Goal: Task Accomplishment & Management: Complete application form

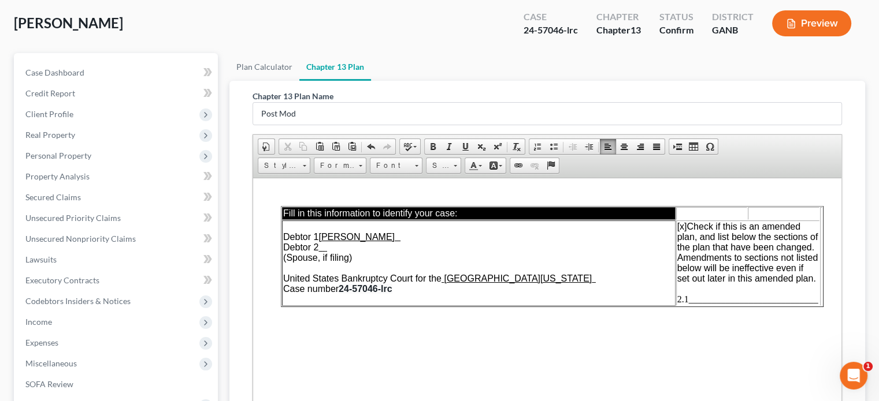
scroll to position [1213, 0]
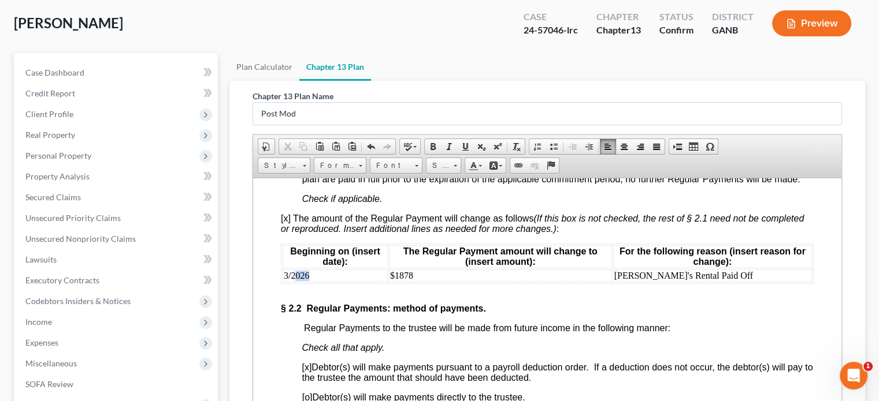
drag, startPoint x: 317, startPoint y: 289, endPoint x: 295, endPoint y: 287, distance: 22.6
click at [295, 282] on td "3/2026" at bounding box center [334, 275] width 105 height 13
click at [780, 282] on td "[PERSON_NAME]'s Rental Paid Off" at bounding box center [712, 275] width 199 height 13
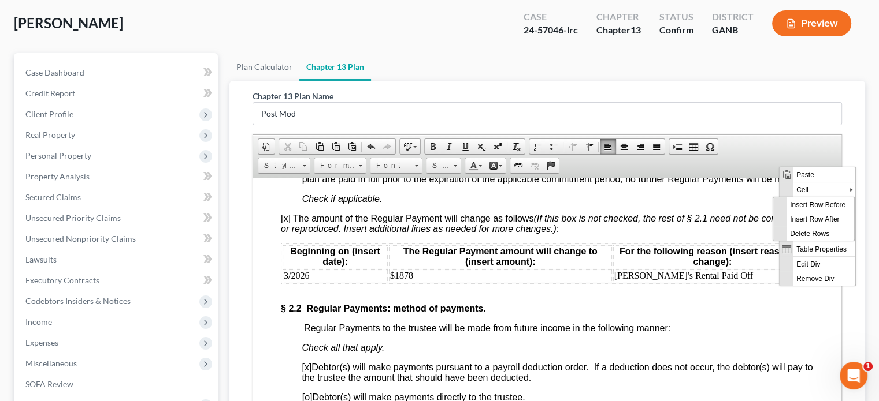
scroll to position [0, 0]
click at [805, 203] on span "Insert Row Before" at bounding box center [820, 205] width 67 height 14
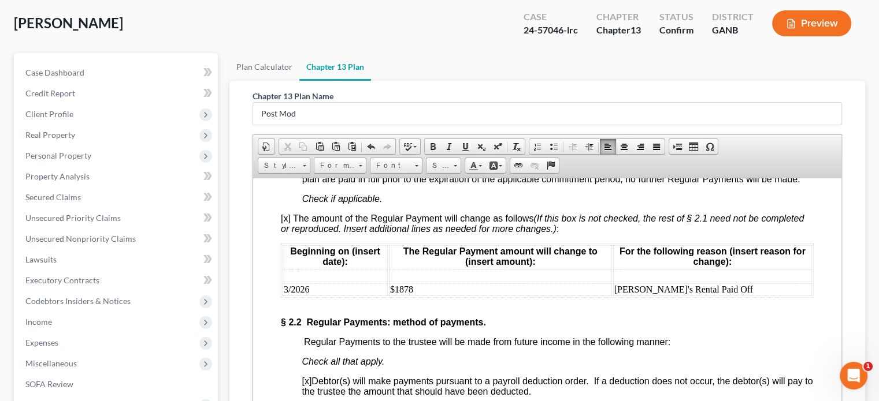
click at [295, 282] on td at bounding box center [334, 275] width 105 height 13
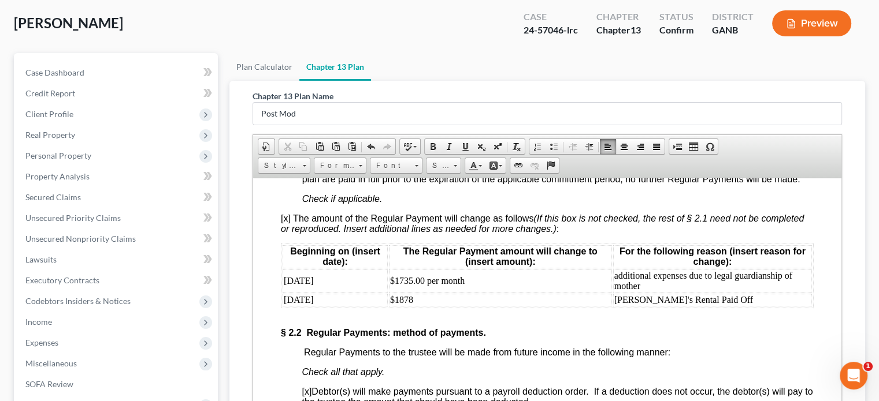
click at [430, 306] on td "$1878" at bounding box center [500, 299] width 223 height 13
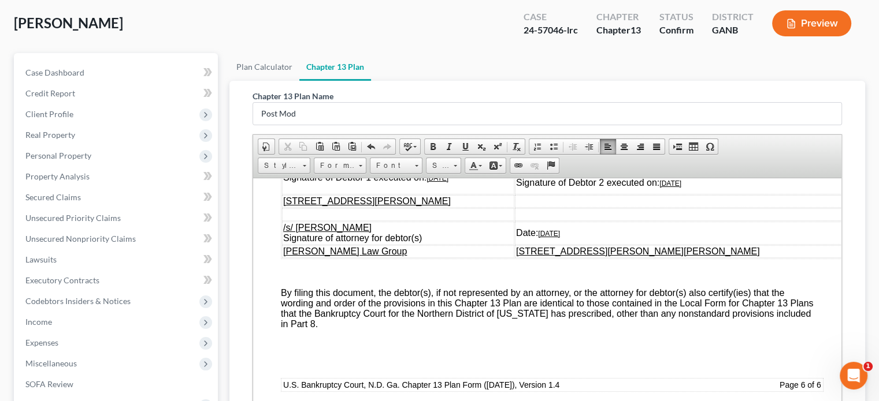
scroll to position [5854, 0]
click at [464, 194] on td "/s/ [PERSON_NAME] Signature of Debtor 1 executed on: [DATE]" at bounding box center [398, 178] width 232 height 34
click at [770, 194] on td "Signature of Debtor 2 executed on: [DATE]" at bounding box center [683, 178] width 336 height 34
click at [648, 244] on td "Date: [DATE]" at bounding box center [683, 232] width 336 height 23
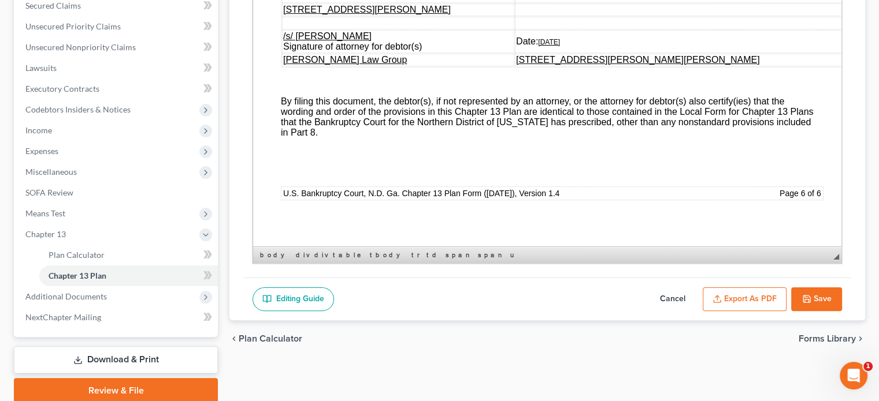
scroll to position [289, 0]
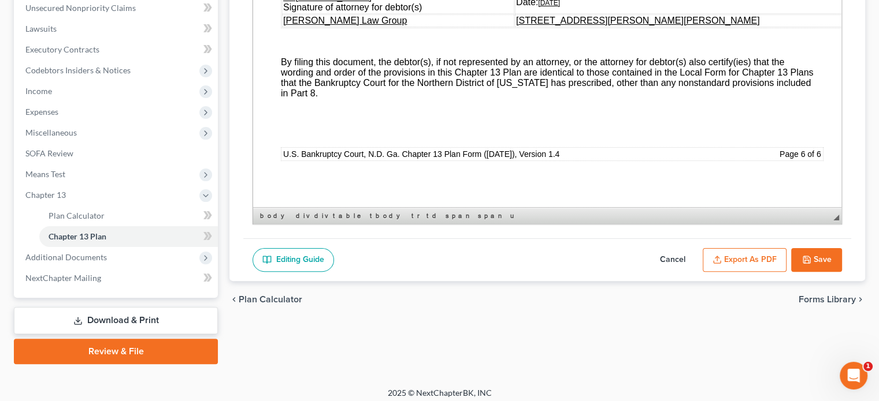
click at [814, 257] on button "Save" at bounding box center [816, 260] width 51 height 24
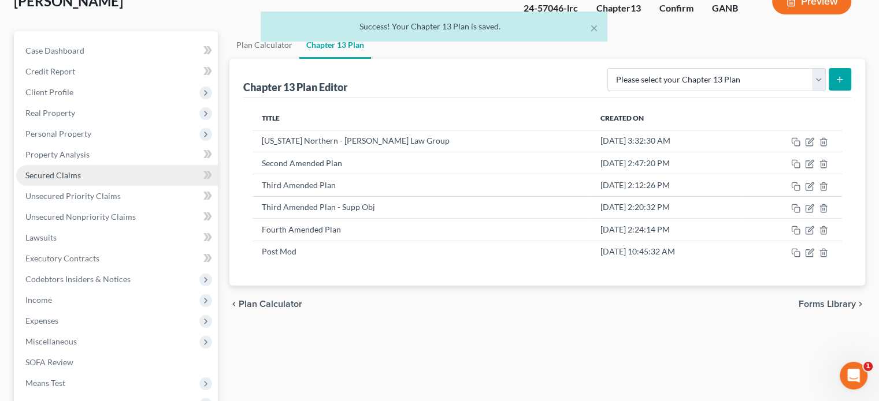
scroll to position [58, 0]
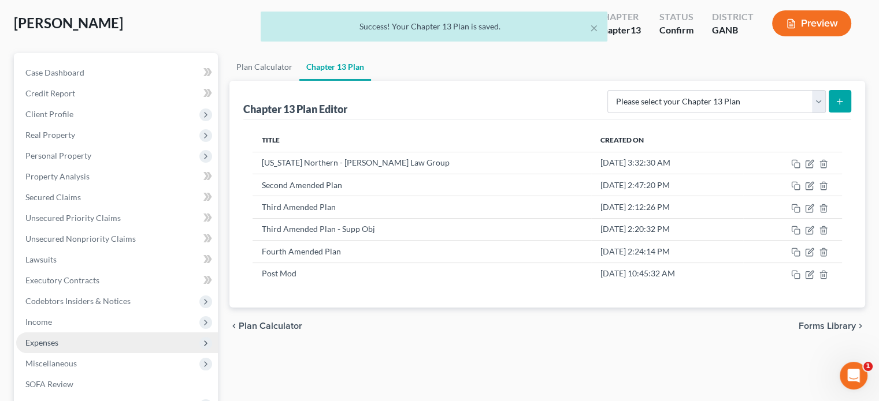
click at [37, 339] on span "Expenses" at bounding box center [41, 343] width 33 height 10
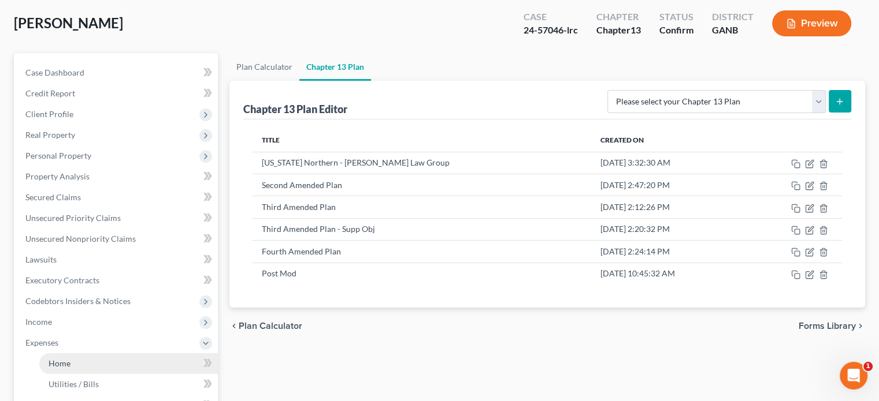
click at [62, 364] on span "Home" at bounding box center [60, 364] width 22 height 10
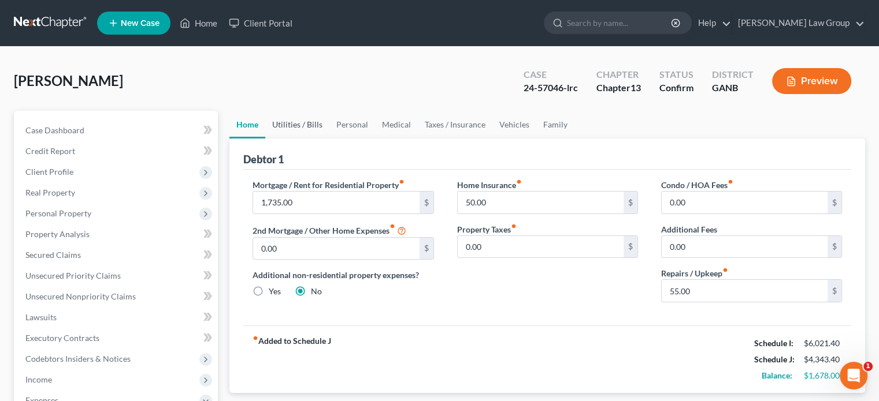
click at [306, 122] on link "Utilities / Bills" at bounding box center [297, 125] width 64 height 28
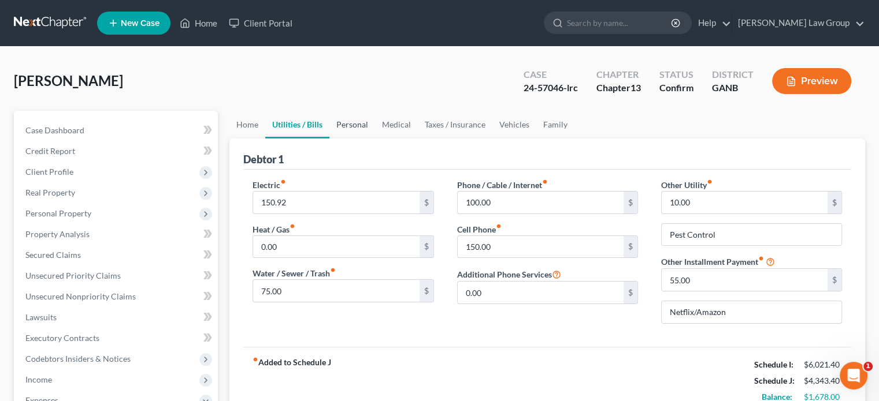
click at [348, 121] on link "Personal" at bounding box center [352, 125] width 46 height 28
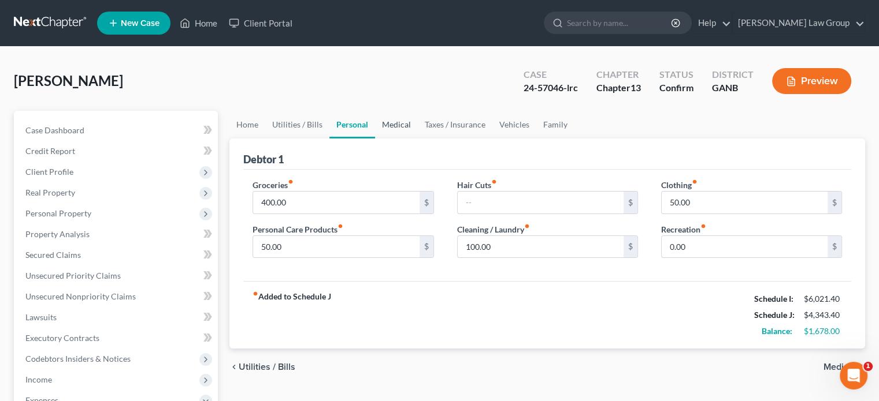
click at [401, 125] on link "Medical" at bounding box center [396, 125] width 43 height 28
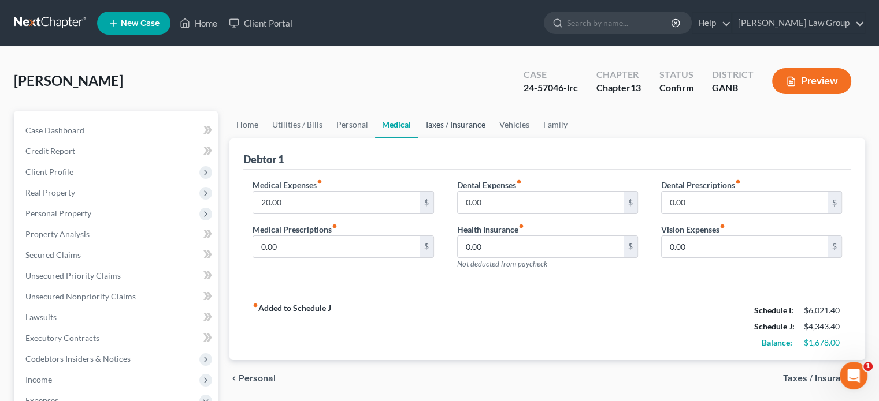
click at [447, 120] on link "Taxes / Insurance" at bounding box center [455, 125] width 75 height 28
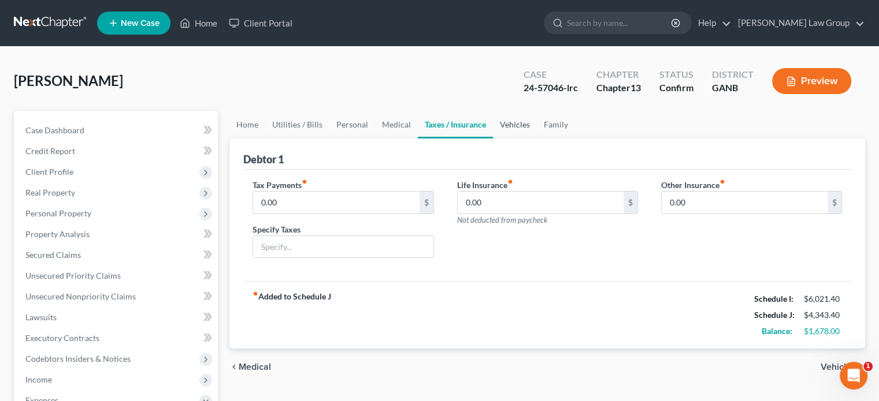
click at [512, 122] on link "Vehicles" at bounding box center [515, 125] width 44 height 28
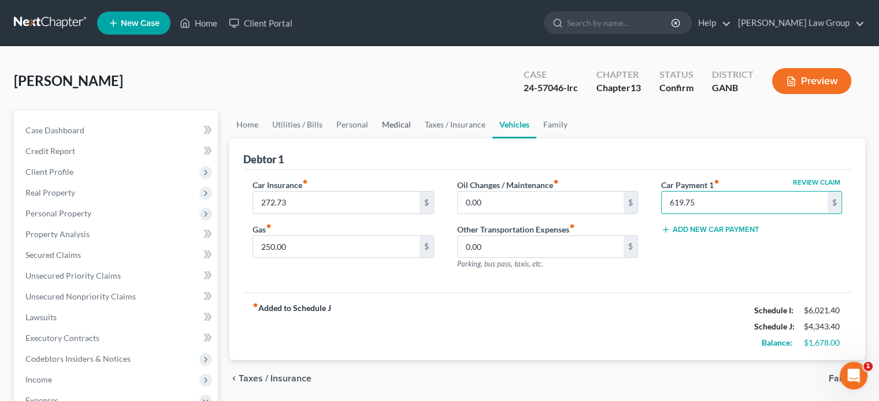
click at [385, 123] on link "Medical" at bounding box center [396, 125] width 43 height 28
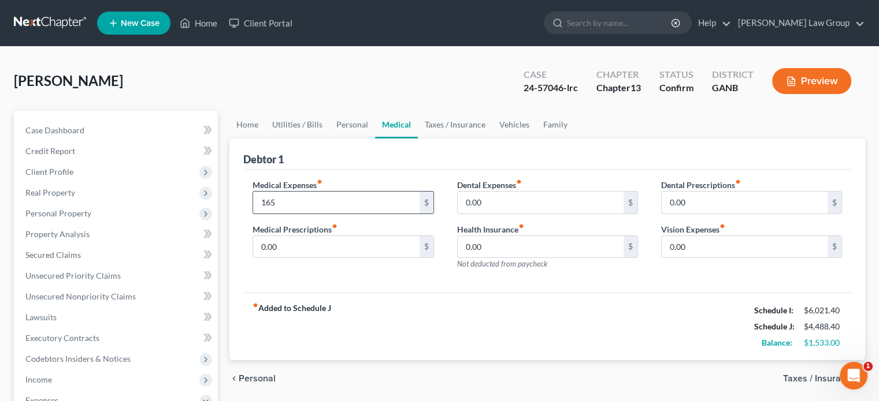
click at [295, 205] on input "165" at bounding box center [336, 203] width 166 height 22
type input "165.00"
click at [287, 243] on input "0.00" at bounding box center [336, 247] width 166 height 22
click at [302, 122] on link "Utilities / Bills" at bounding box center [297, 125] width 64 height 28
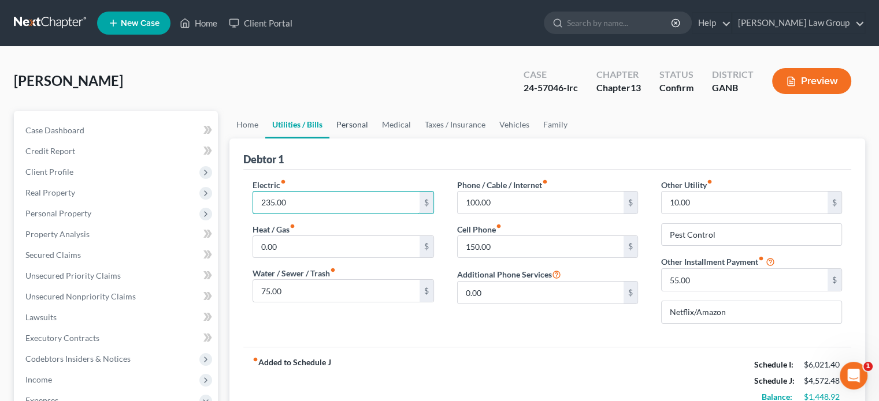
type input "235.00"
click at [352, 122] on link "Personal" at bounding box center [352, 125] width 46 height 28
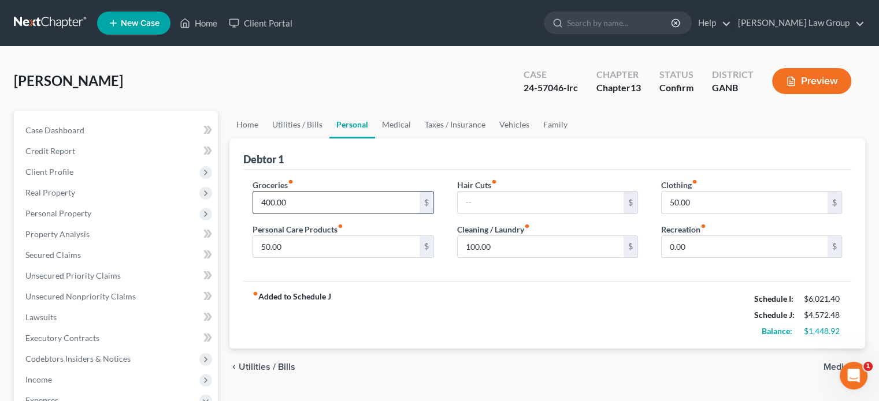
click at [292, 206] on input "400.00" at bounding box center [336, 203] width 166 height 22
click at [292, 206] on input "418.92" at bounding box center [336, 203] width 166 height 22
type input "413.92"
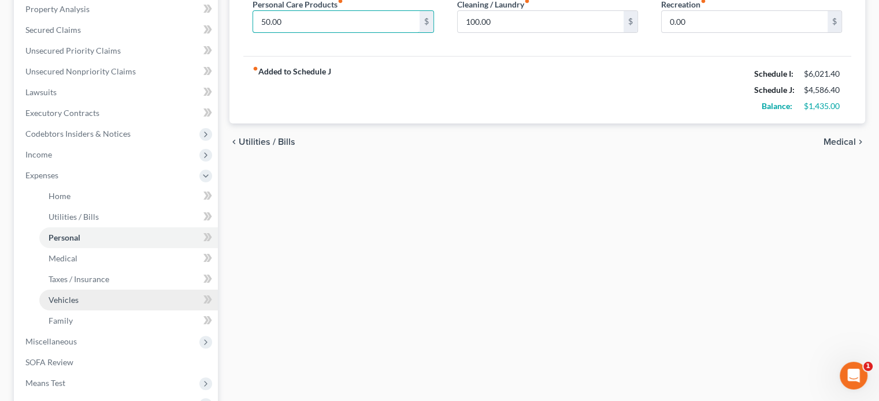
scroll to position [231, 0]
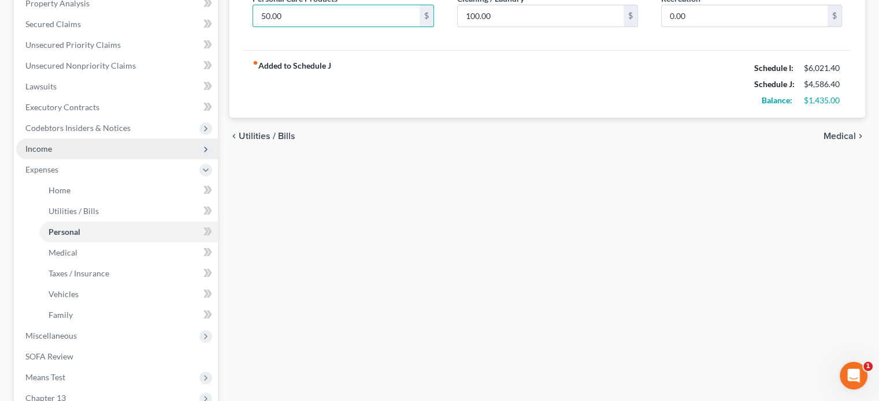
click at [32, 150] on span "Income" at bounding box center [38, 149] width 27 height 10
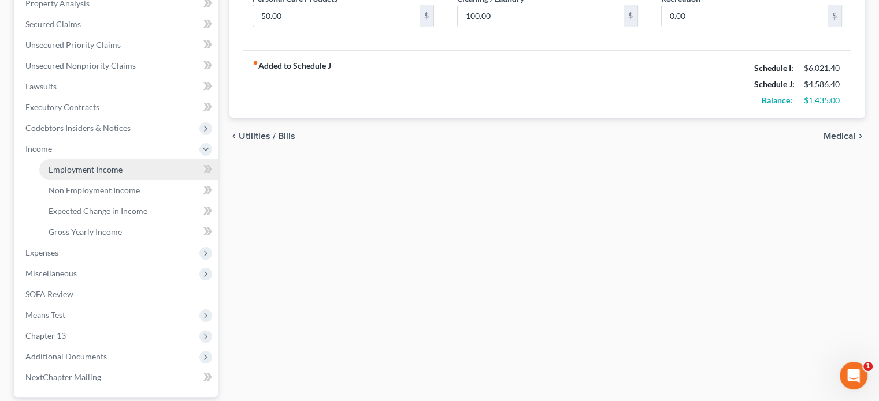
click at [109, 166] on span "Employment Income" at bounding box center [86, 170] width 74 height 10
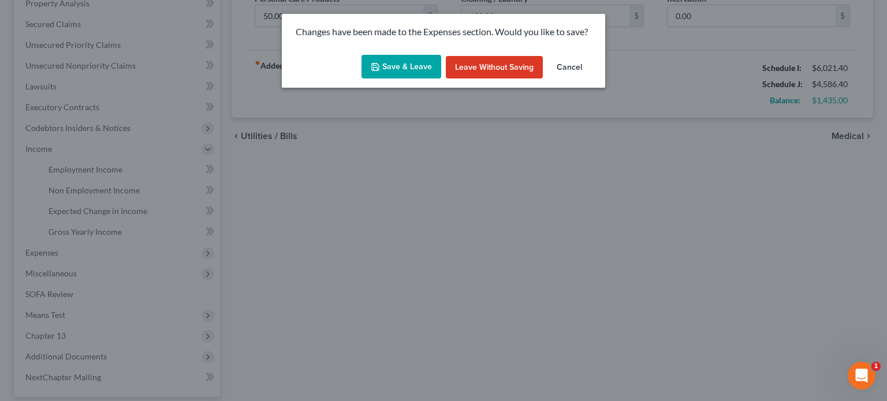
click at [400, 75] on button "Save & Leave" at bounding box center [402, 67] width 80 height 24
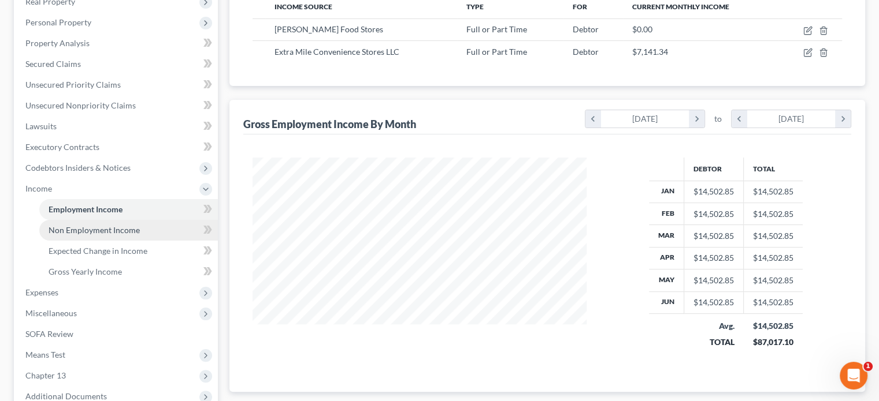
scroll to position [173, 0]
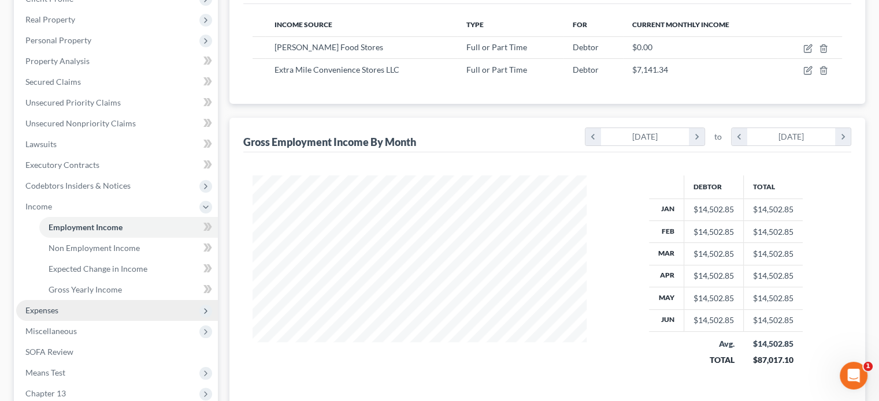
click at [39, 307] on span "Expenses" at bounding box center [41, 311] width 33 height 10
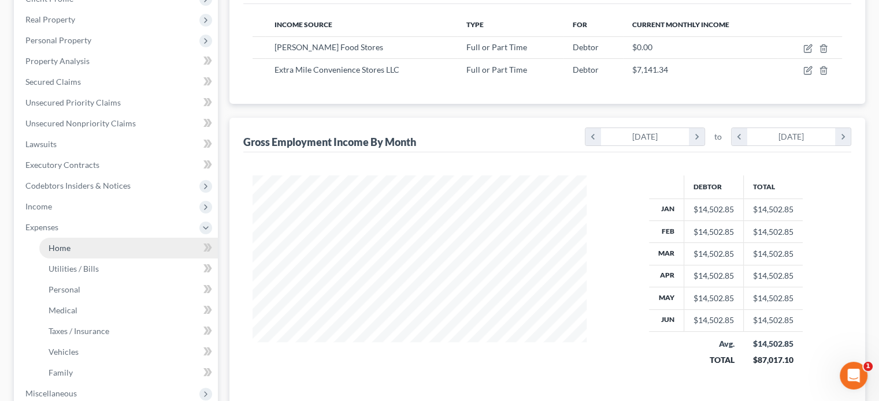
click at [58, 244] on span "Home" at bounding box center [60, 248] width 22 height 10
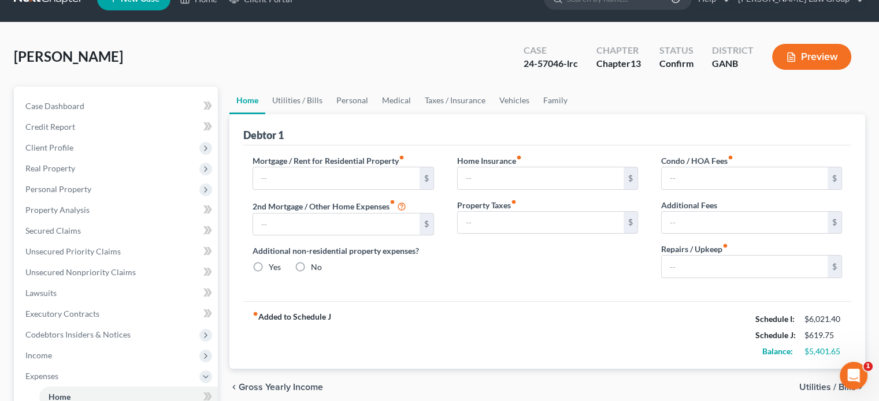
scroll to position [3, 0]
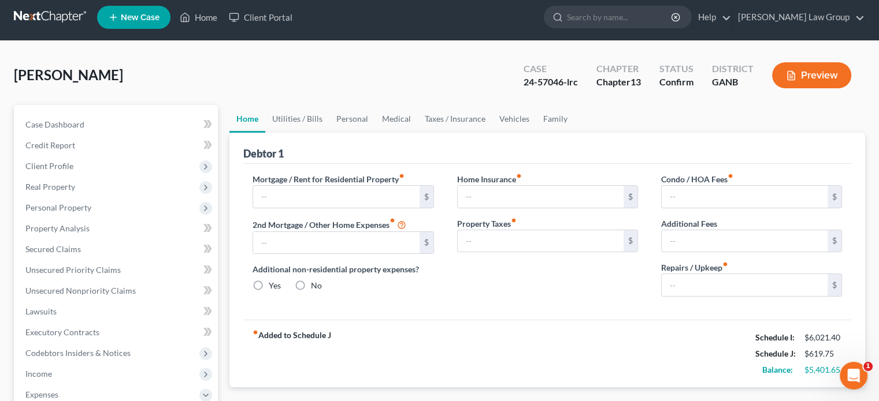
type input "1,735.00"
type input "0.00"
radio input "true"
type input "50.00"
type input "0.00"
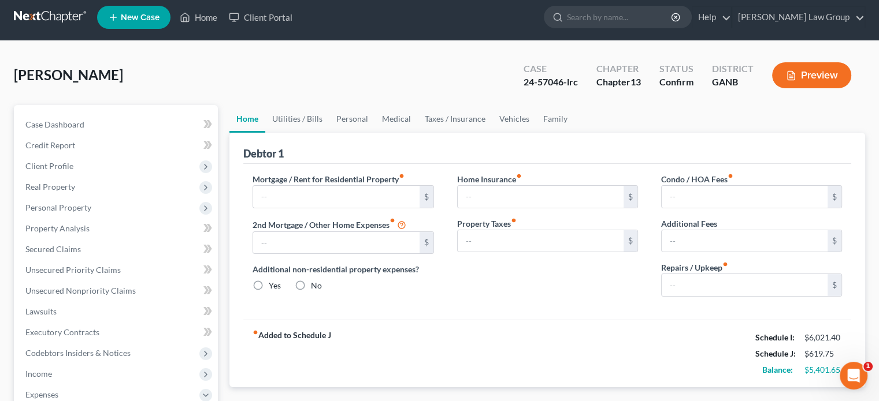
type input "0.00"
type input "55.00"
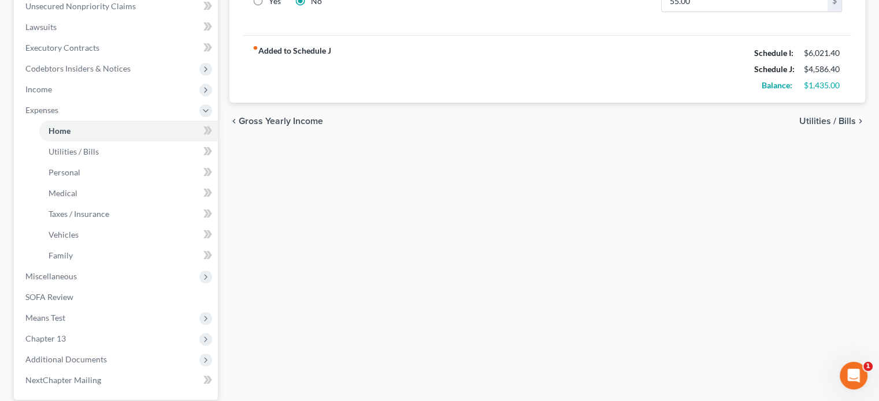
scroll to position [347, 0]
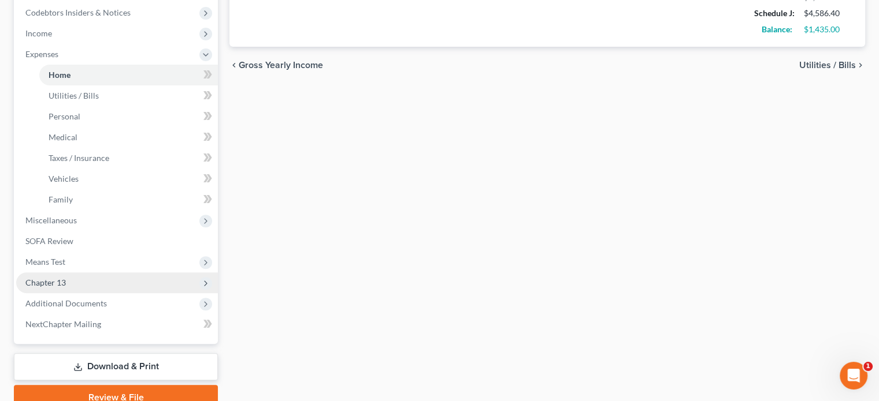
click at [37, 281] on span "Chapter 13" at bounding box center [45, 283] width 40 height 10
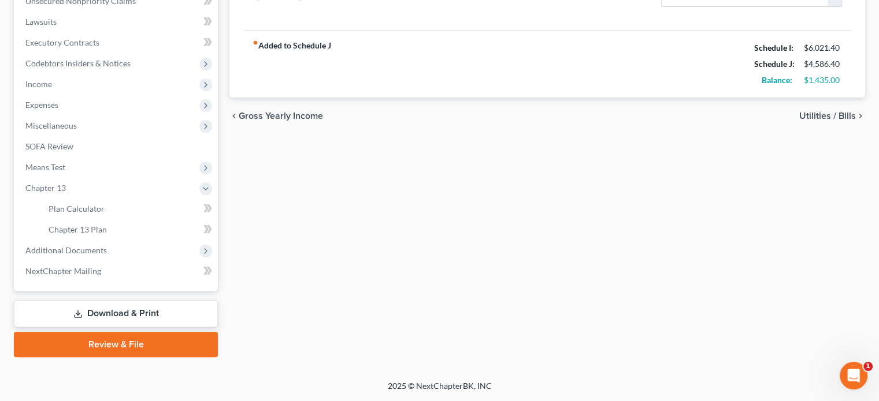
scroll to position [295, 0]
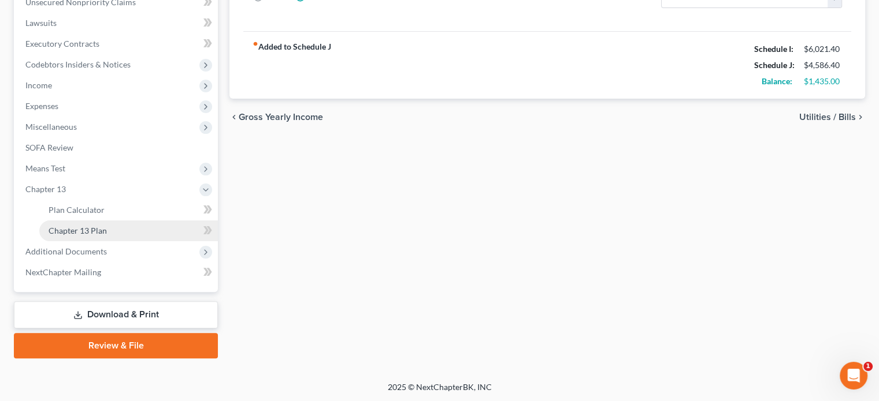
click at [106, 230] on link "Chapter 13 Plan" at bounding box center [128, 231] width 178 height 21
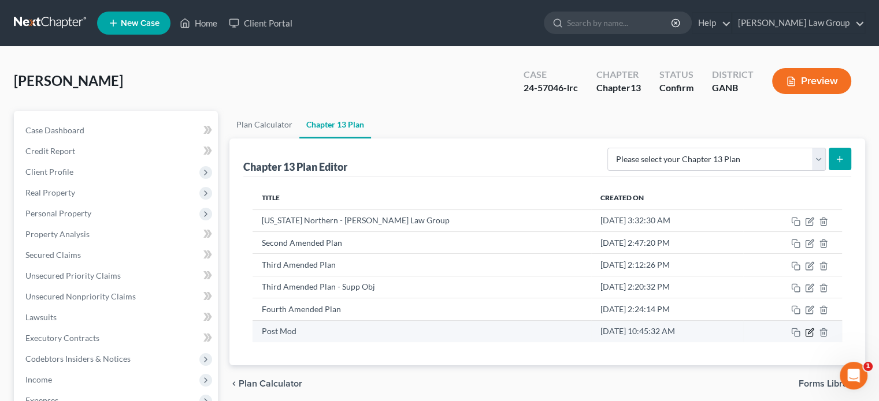
click at [808, 329] on icon "button" at bounding box center [808, 332] width 7 height 7
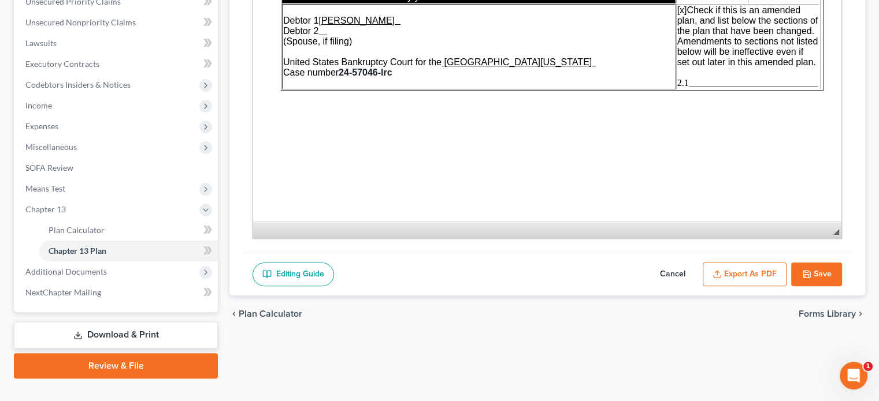
scroll to position [275, 0]
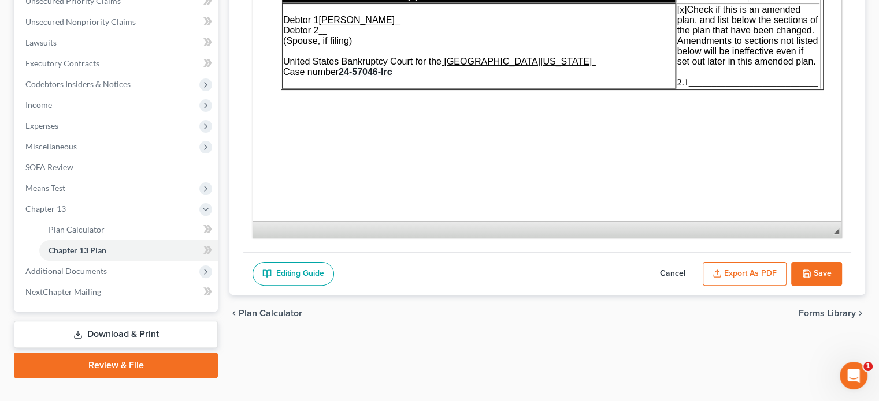
click at [714, 265] on button "Export as PDF" at bounding box center [744, 274] width 84 height 24
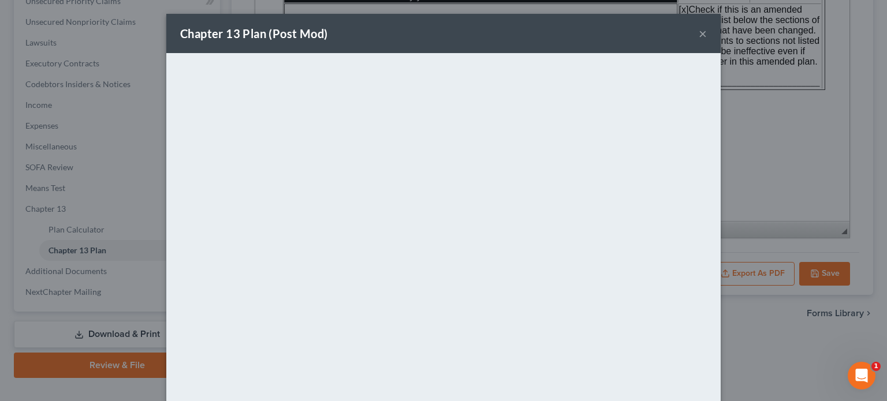
click at [700, 33] on button "×" at bounding box center [703, 34] width 8 height 14
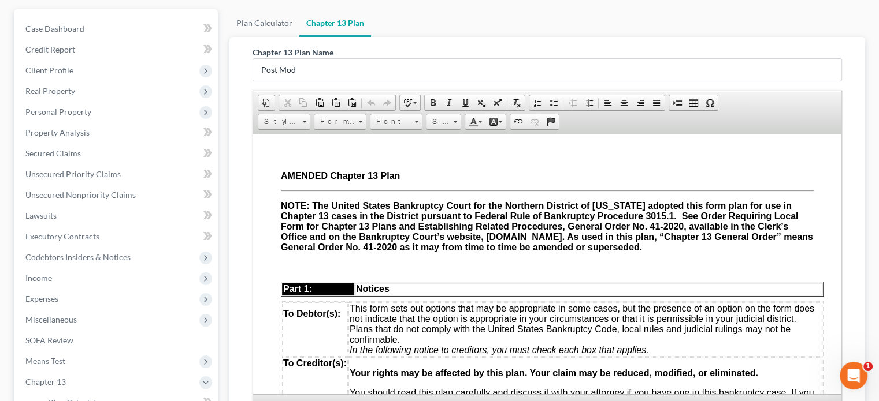
scroll to position [289, 0]
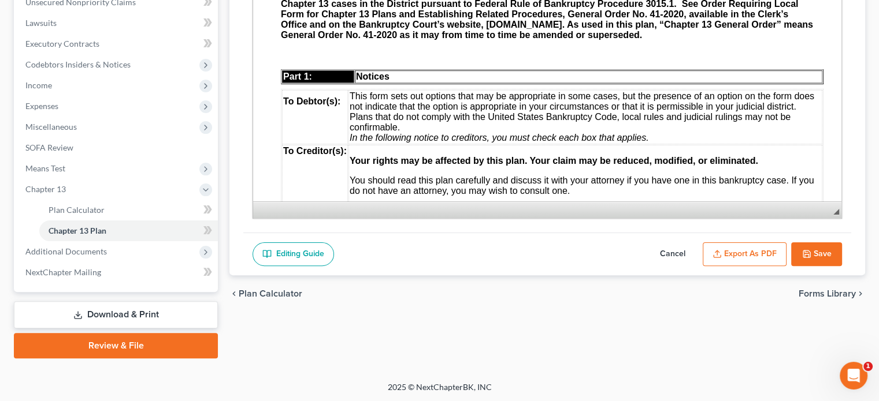
click at [95, 317] on link "Download & Print" at bounding box center [116, 315] width 204 height 27
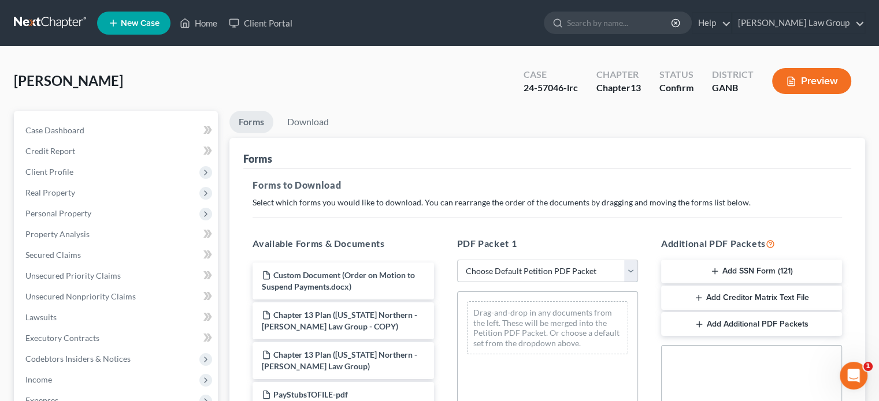
click at [628, 272] on select "Choose Default Petition PDF Packet Complete Bankruptcy Petition (all forms and …" at bounding box center [547, 271] width 181 height 23
select select "2"
click at [457, 260] on select "Choose Default Petition PDF Packet Complete Bankruptcy Petition (all forms and …" at bounding box center [547, 271] width 181 height 23
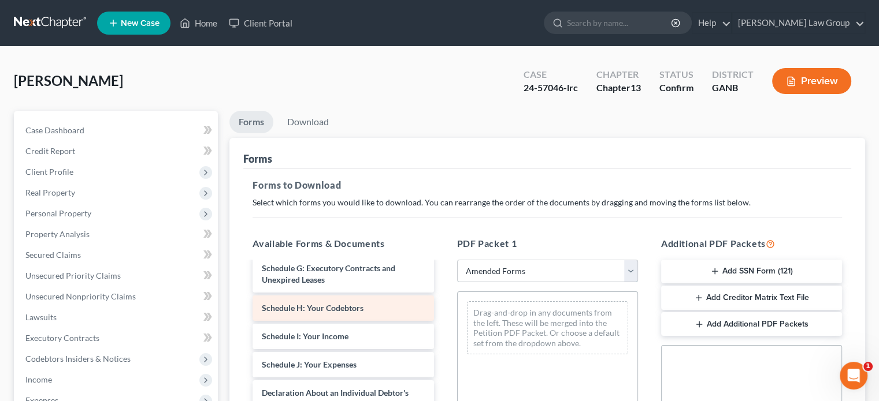
scroll to position [231, 0]
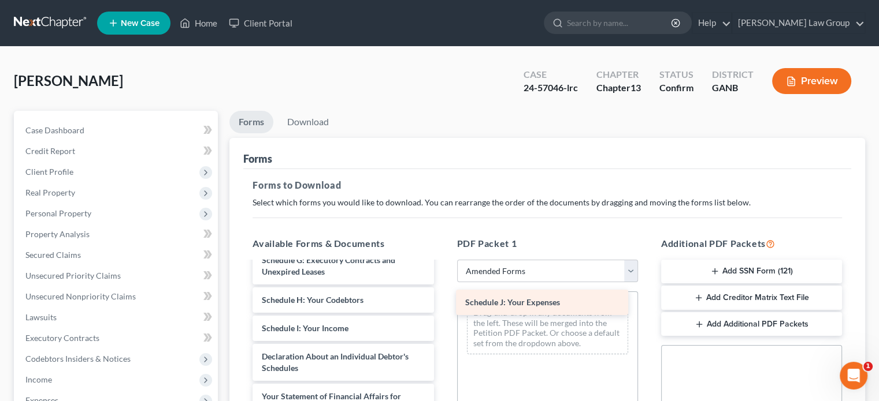
drag, startPoint x: 323, startPoint y: 354, endPoint x: 527, endPoint y: 300, distance: 210.2
click at [442, 300] on div "Schedule J: Your Expenses Voluntary Petition for Individuals Filing for Bankrup…" at bounding box center [342, 329] width 199 height 594
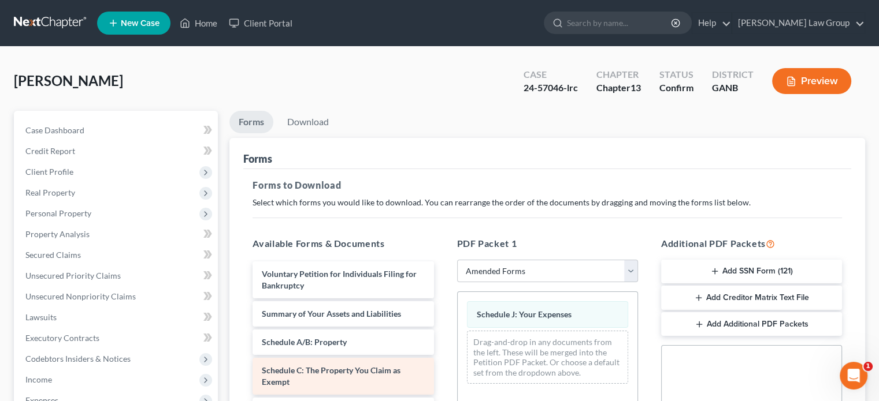
scroll to position [0, 0]
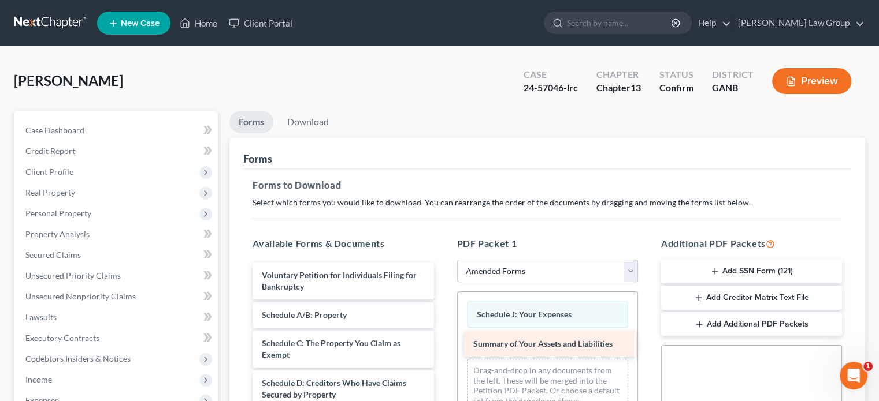
drag, startPoint x: 339, startPoint y: 309, endPoint x: 550, endPoint y: 339, distance: 213.5
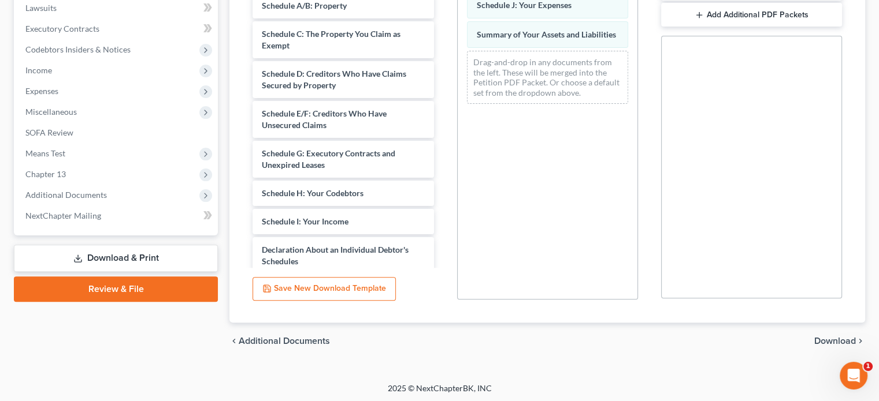
scroll to position [311, 0]
click at [843, 339] on span "Download" at bounding box center [835, 340] width 42 height 9
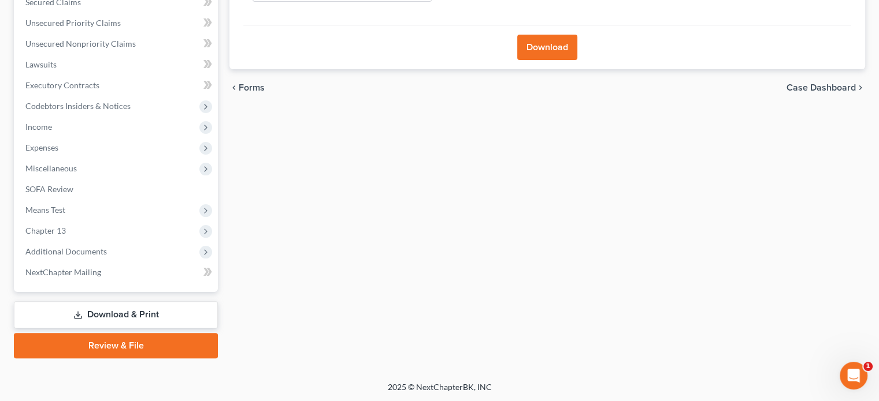
click at [556, 48] on button "Download" at bounding box center [547, 47] width 60 height 25
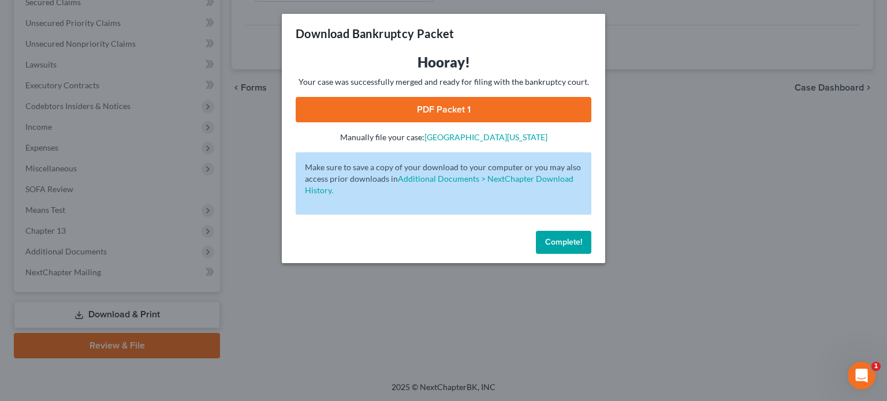
click at [480, 110] on link "PDF Packet 1" at bounding box center [444, 109] width 296 height 25
click at [565, 247] on span "Complete!" at bounding box center [563, 242] width 37 height 10
